Goal: Register for event/course

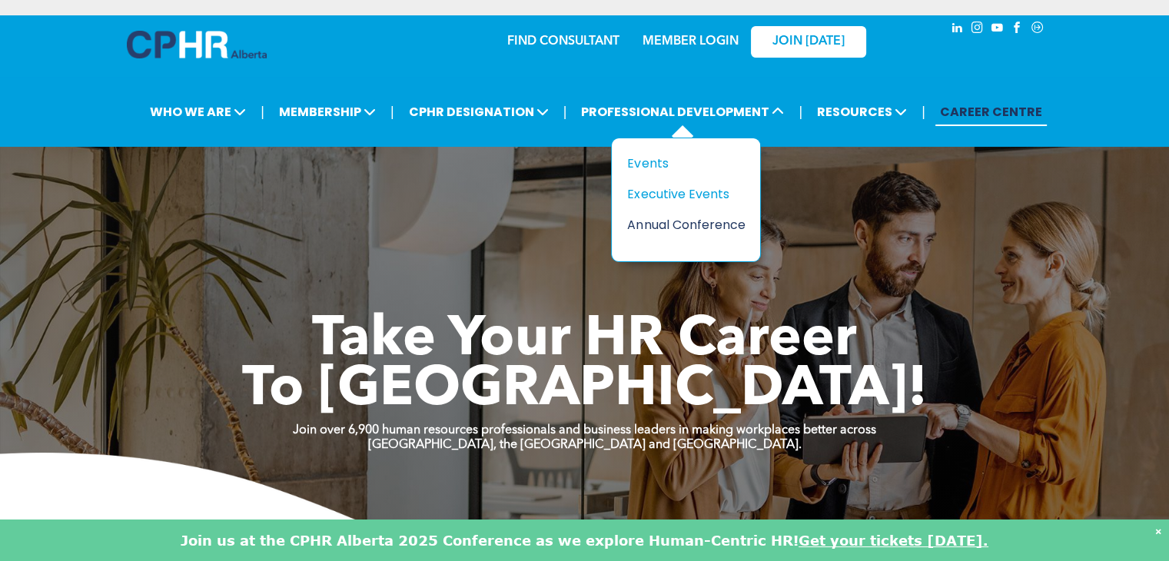
click at [686, 219] on div "Annual Conference" at bounding box center [680, 224] width 106 height 19
